Goal: Transaction & Acquisition: Purchase product/service

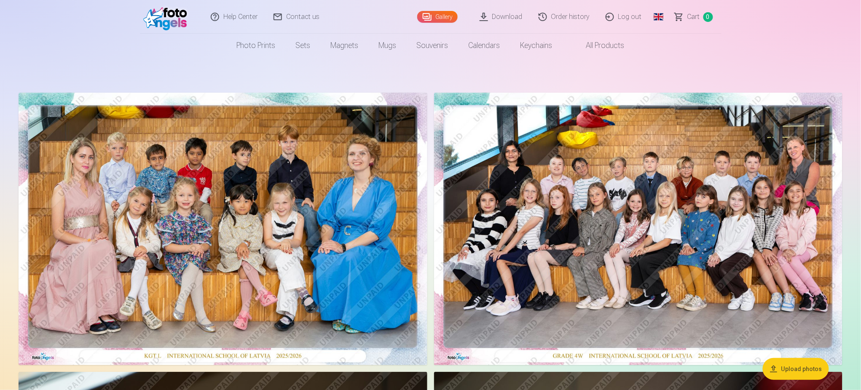
click at [618, 18] on link "Log out" at bounding box center [624, 17] width 52 height 34
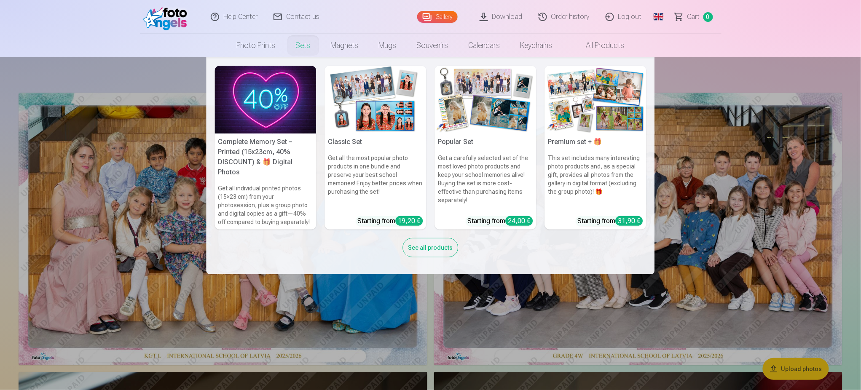
click at [303, 43] on link "Sets" at bounding box center [303, 46] width 35 height 24
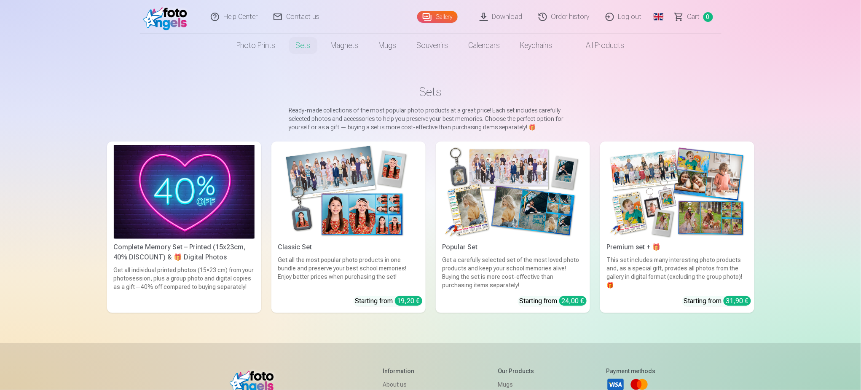
click at [171, 200] on img at bounding box center [184, 192] width 141 height 94
